Goal: Navigation & Orientation: Find specific page/section

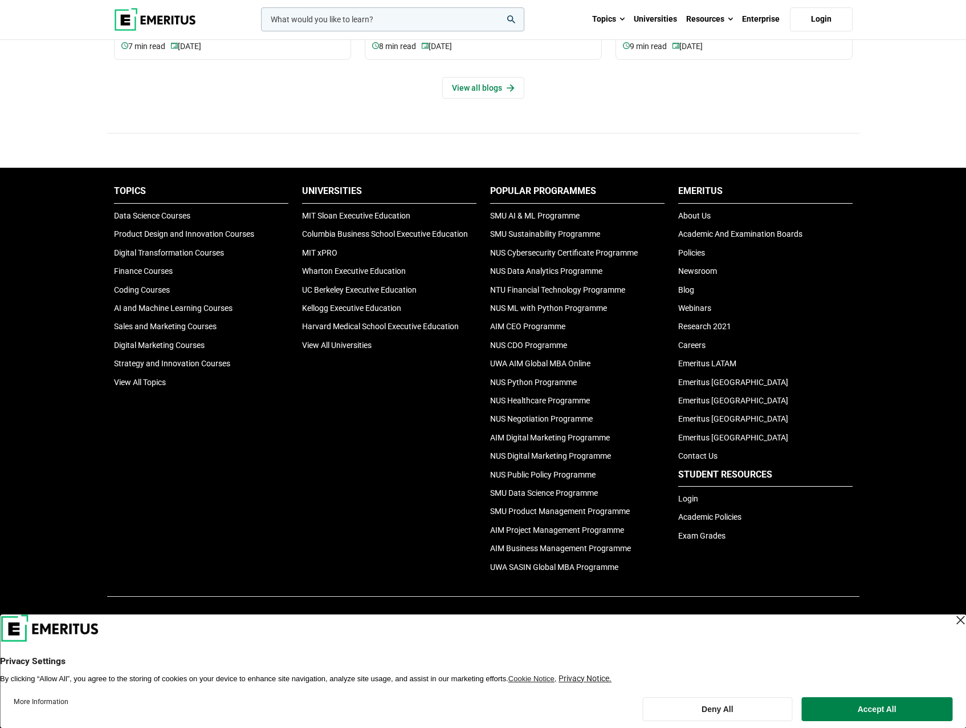
scroll to position [3751, 0]
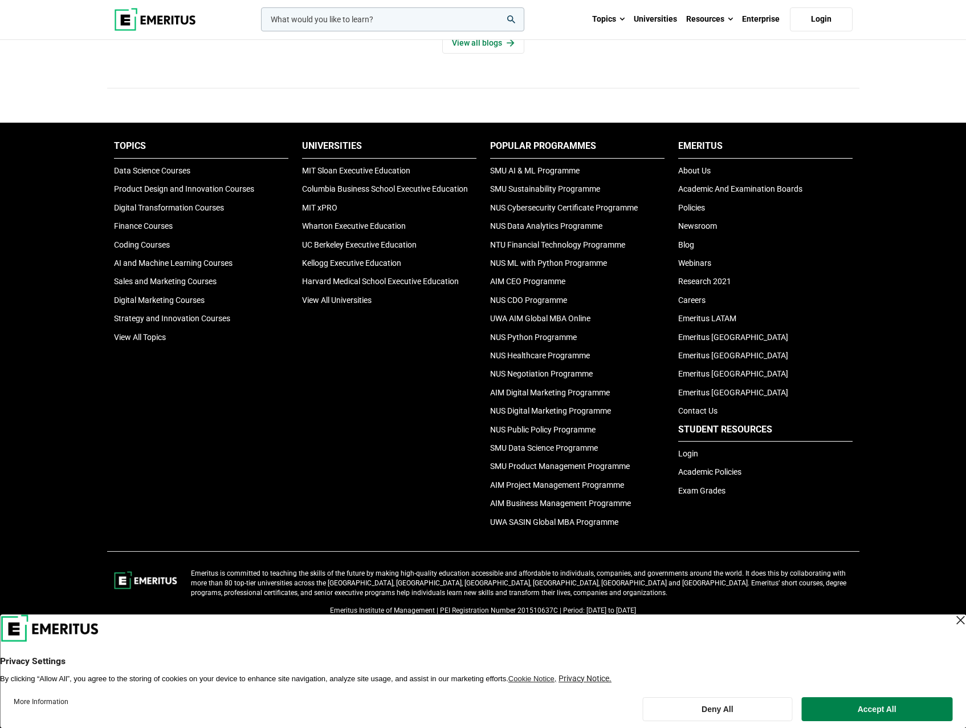
click at [694, 163] on ul "Emeritus About Us Academic And Examination Boards Policies Newsroom Blog Webina…" at bounding box center [766, 278] width 174 height 277
click at [695, 169] on link "About Us" at bounding box center [695, 170] width 33 height 9
